Goal: Information Seeking & Learning: Check status

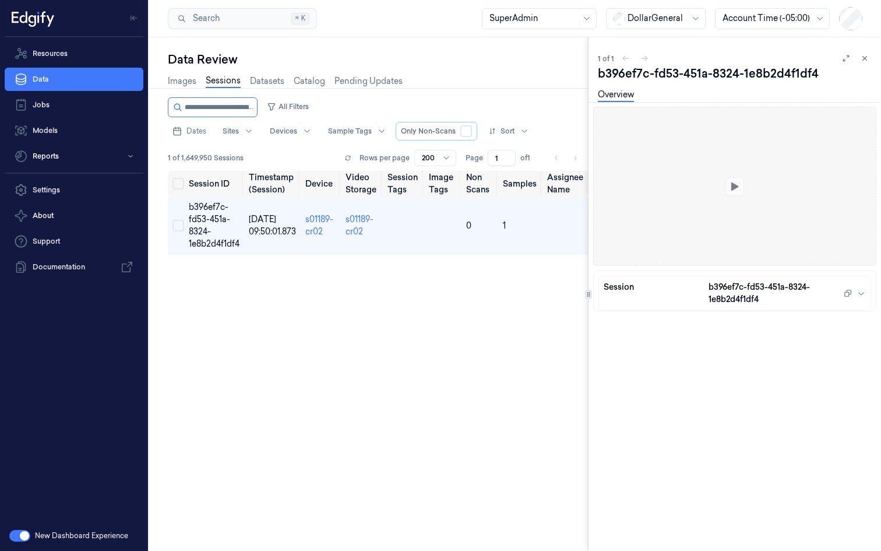
click at [285, 389] on div "Session ID Timestamp (Session) Device Video Storage Session Tags Image Tags Non…" at bounding box center [378, 356] width 420 height 371
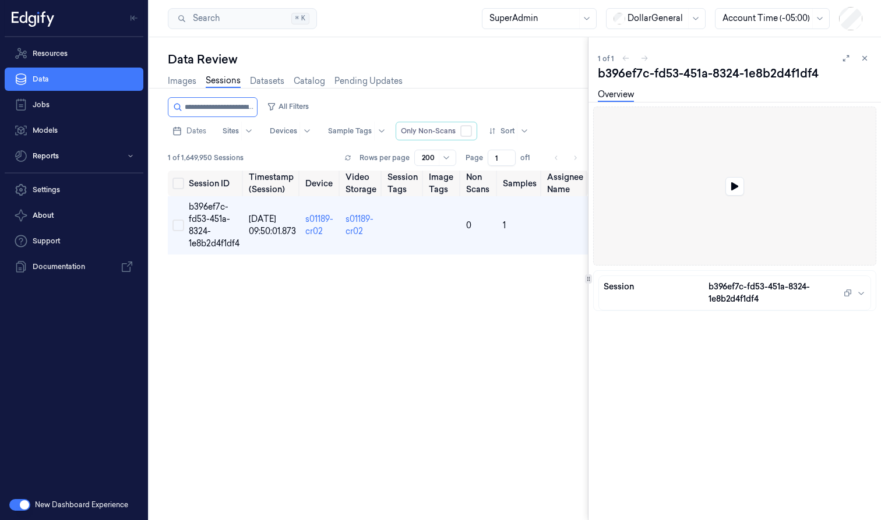
click at [662, 174] on div at bounding box center [735, 186] width 282 height 158
click at [731, 186] on icon at bounding box center [734, 186] width 7 height 8
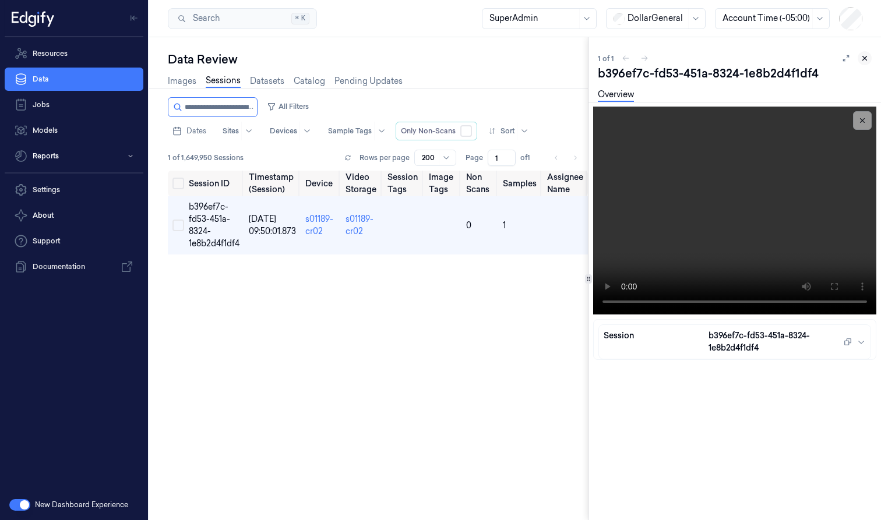
click at [869, 56] on button at bounding box center [865, 58] width 14 height 14
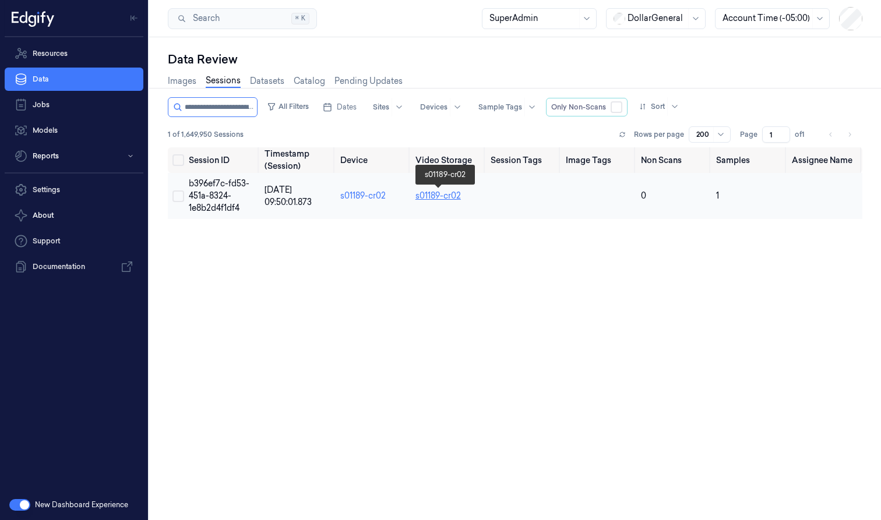
click at [427, 195] on link "s01189-cr02" at bounding box center [437, 196] width 45 height 10
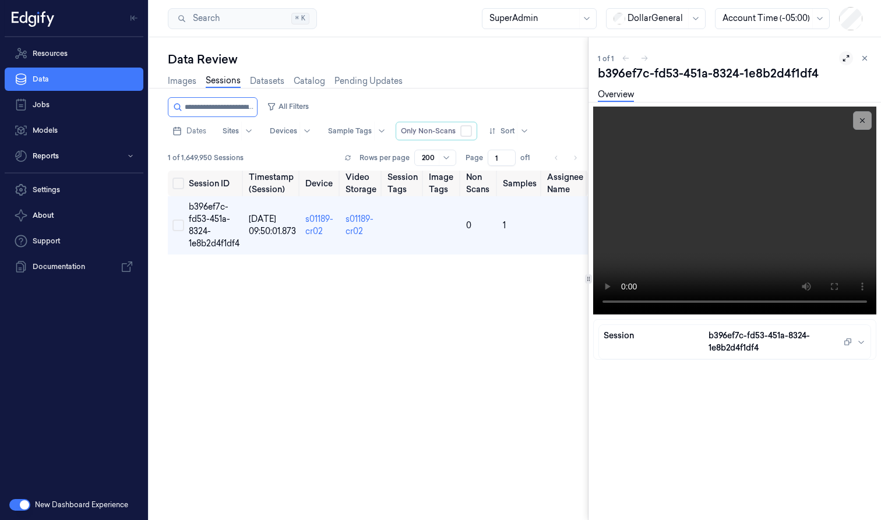
click at [845, 58] on icon at bounding box center [846, 58] width 8 height 8
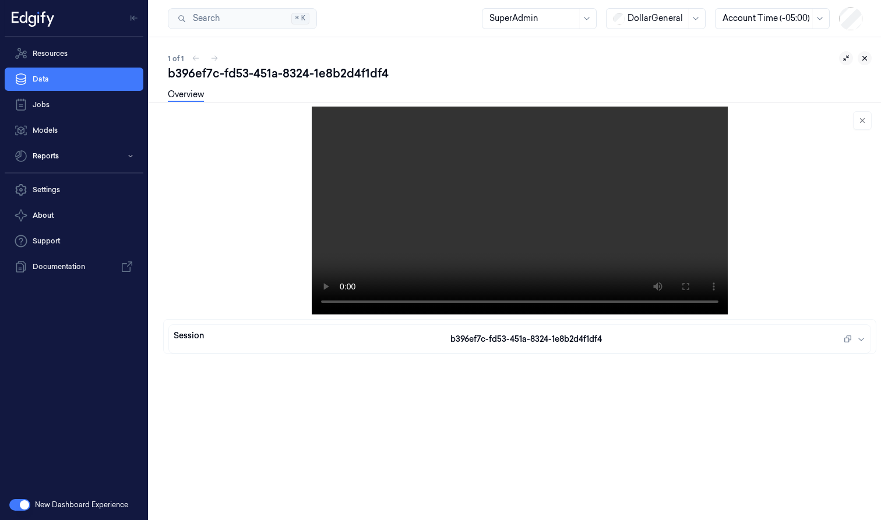
click at [864, 57] on icon at bounding box center [865, 59] width 4 height 4
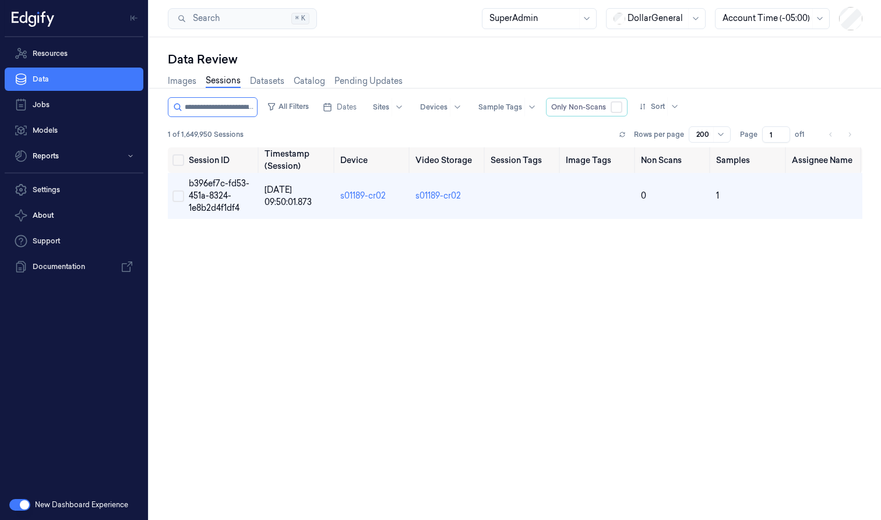
click at [590, 238] on div "Session ID Timestamp (Session) Device Video Storage Session Tags Image Tags Non…" at bounding box center [515, 329] width 695 height 364
